Goal: Information Seeking & Learning: Find specific fact

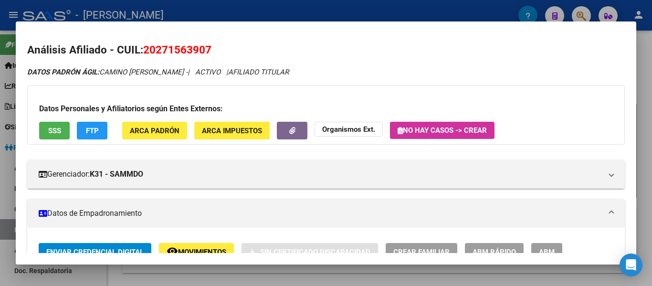
click at [290, 4] on div at bounding box center [326, 143] width 652 height 286
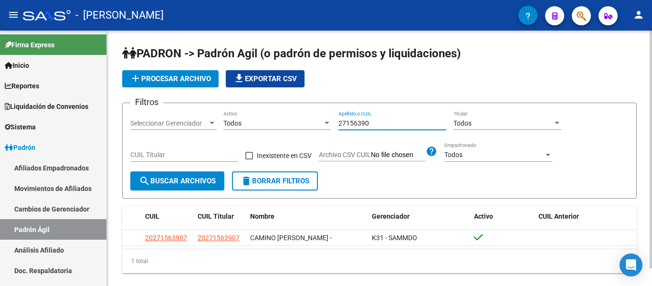
drag, startPoint x: 381, startPoint y: 126, endPoint x: 316, endPoint y: 124, distance: 64.4
click at [316, 124] on div "Filtros Seleccionar Gerenciador Seleccionar Gerenciador Todos Activo 27156390 A…" at bounding box center [379, 141] width 498 height 61
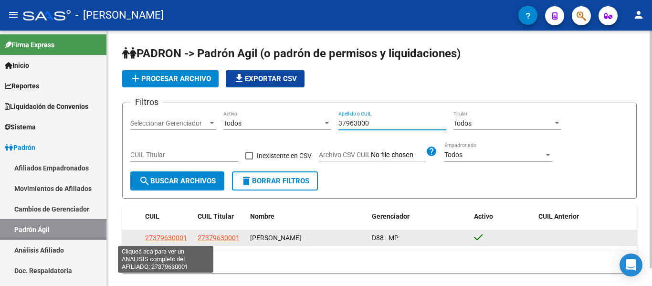
type input "37963000"
click at [179, 237] on span "27379630001" at bounding box center [166, 238] width 42 height 8
type textarea "27379630001"
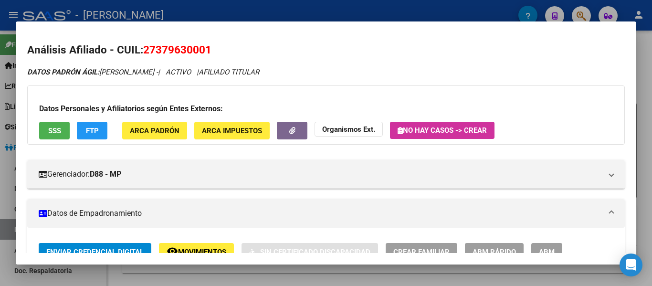
drag, startPoint x: 143, startPoint y: 50, endPoint x: 225, endPoint y: 54, distance: 81.7
click at [225, 54] on h2 "Análisis Afiliado - CUIL: 27379630001" at bounding box center [325, 50] width 597 height 16
copy span "27379630001"
click at [244, 10] on div at bounding box center [326, 143] width 652 height 286
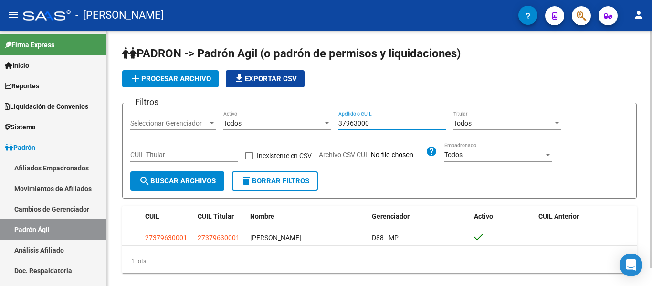
drag, startPoint x: 402, startPoint y: 121, endPoint x: 320, endPoint y: 122, distance: 81.6
click at [320, 122] on div "Filtros Seleccionar Gerenciador Seleccionar Gerenciador Todos Activo 37963000 A…" at bounding box center [379, 141] width 498 height 61
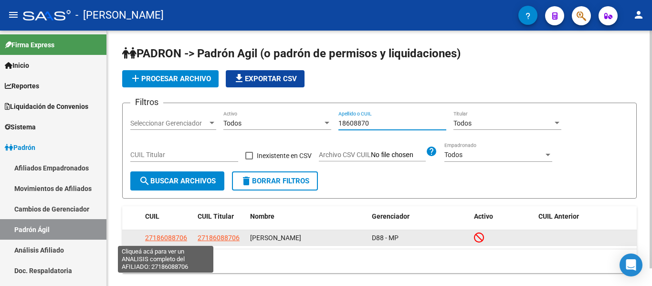
type input "18608870"
click at [174, 238] on span "27186088706" at bounding box center [166, 238] width 42 height 8
type textarea "27186088706"
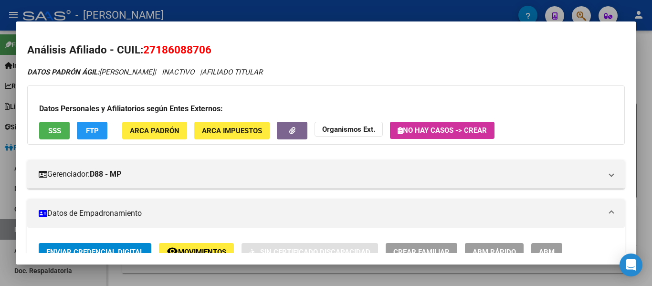
drag, startPoint x: 145, startPoint y: 47, endPoint x: 204, endPoint y: 43, distance: 58.8
click at [230, 51] on h2 "Análisis Afiliado - CUIL: 27186088706" at bounding box center [325, 50] width 597 height 16
copy span "27186088706"
click at [292, 15] on div at bounding box center [326, 143] width 652 height 286
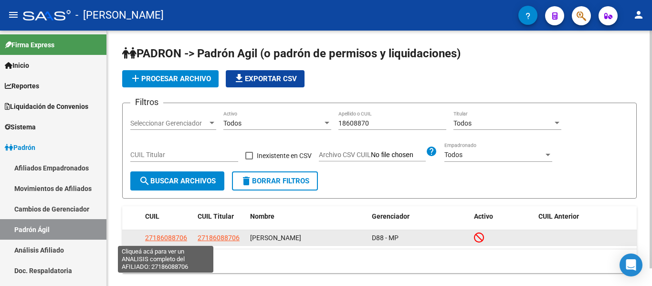
click at [163, 236] on span "27186088706" at bounding box center [166, 238] width 42 height 8
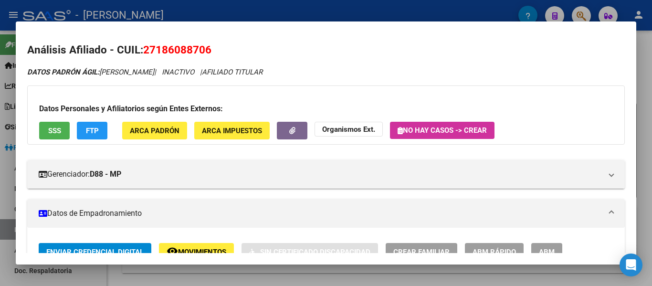
click at [237, 12] on div at bounding box center [326, 143] width 652 height 286
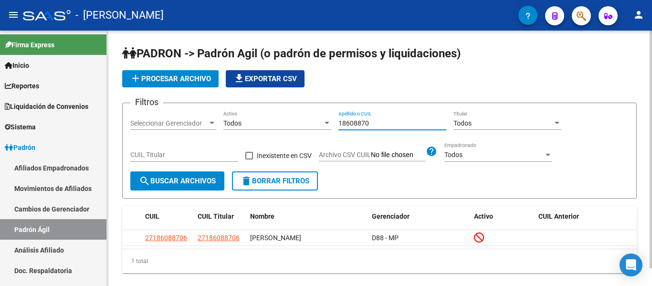
drag, startPoint x: 384, startPoint y: 123, endPoint x: 311, endPoint y: 117, distance: 74.1
click at [311, 117] on div "Filtros Seleccionar Gerenciador Seleccionar Gerenciador Todos Activo 18608870 A…" at bounding box center [379, 141] width 498 height 61
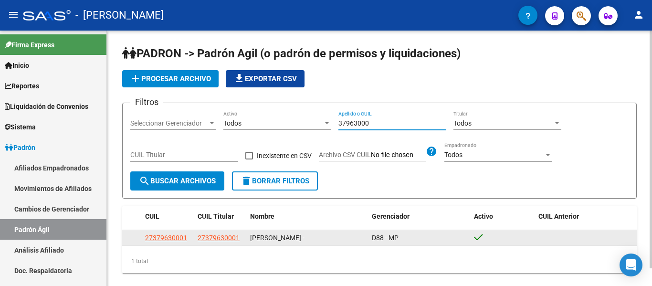
type input "37963000"
click at [170, 232] on datatable-body-cell "27379630001" at bounding box center [167, 237] width 52 height 15
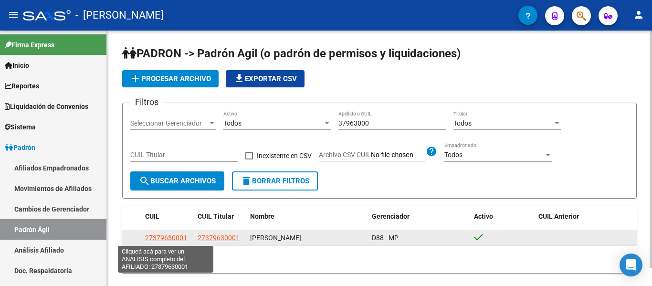
click at [175, 238] on span "27379630001" at bounding box center [166, 238] width 42 height 8
type textarea "27379630001"
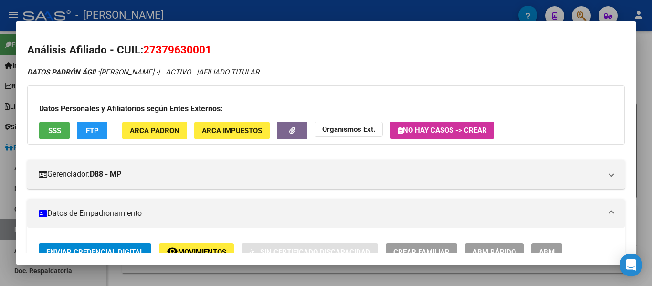
drag, startPoint x: 142, startPoint y: 49, endPoint x: 208, endPoint y: 50, distance: 66.3
click at [208, 50] on h2 "Análisis Afiliado - CUIL: 27379630001" at bounding box center [325, 50] width 597 height 16
click at [182, 55] on span "27379630001" at bounding box center [177, 49] width 68 height 12
drag, startPoint x: 152, startPoint y: 46, endPoint x: 209, endPoint y: 43, distance: 57.3
click at [209, 43] on span "27379630001" at bounding box center [177, 49] width 68 height 12
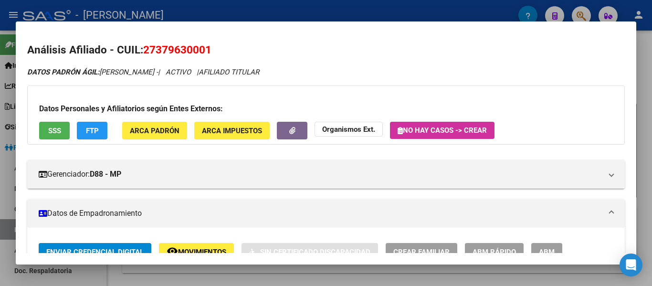
copy span "27379630001"
click at [327, 14] on div at bounding box center [326, 143] width 652 height 286
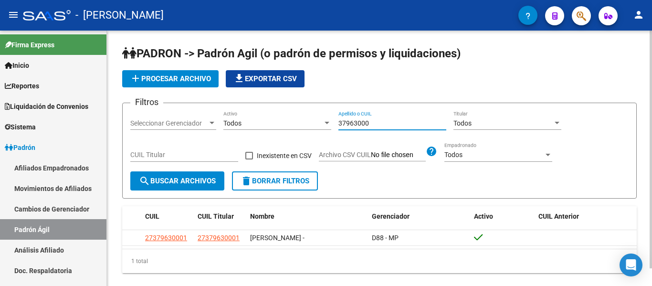
drag, startPoint x: 394, startPoint y: 122, endPoint x: 222, endPoint y: 85, distance: 175.7
click at [222, 85] on app-list-header "PADRON -> Padrón Agil ([PERSON_NAME] de permisos y liquidaciones) add Procesar …" at bounding box center [379, 122] width 514 height 153
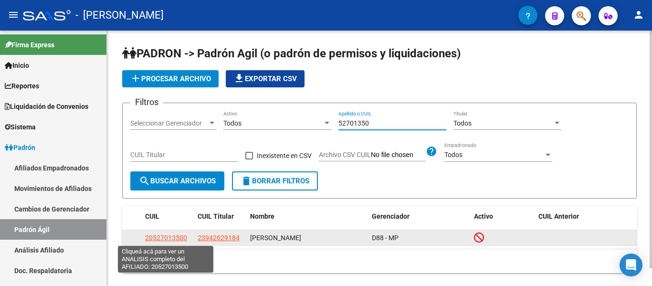
type input "52701350"
click at [166, 238] on span "20527013500" at bounding box center [166, 238] width 42 height 8
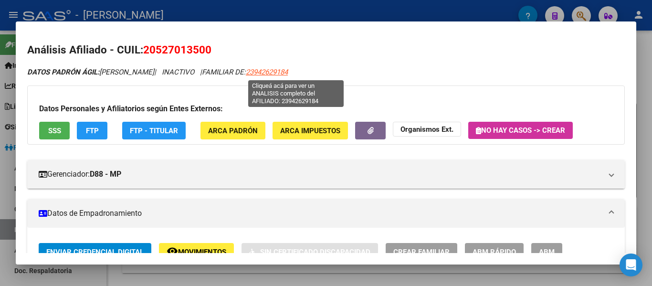
click at [287, 72] on span "23942629184" at bounding box center [267, 72] width 42 height 9
type textarea "23942629184"
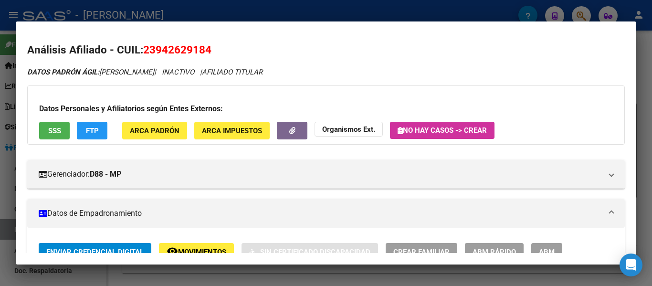
drag, startPoint x: 146, startPoint y: 48, endPoint x: 212, endPoint y: 47, distance: 66.3
click at [212, 47] on h2 "Análisis Afiliado - CUIL: 23942629184" at bounding box center [325, 50] width 597 height 16
copy span "23942629184"
